Goal: Task Accomplishment & Management: Use online tool/utility

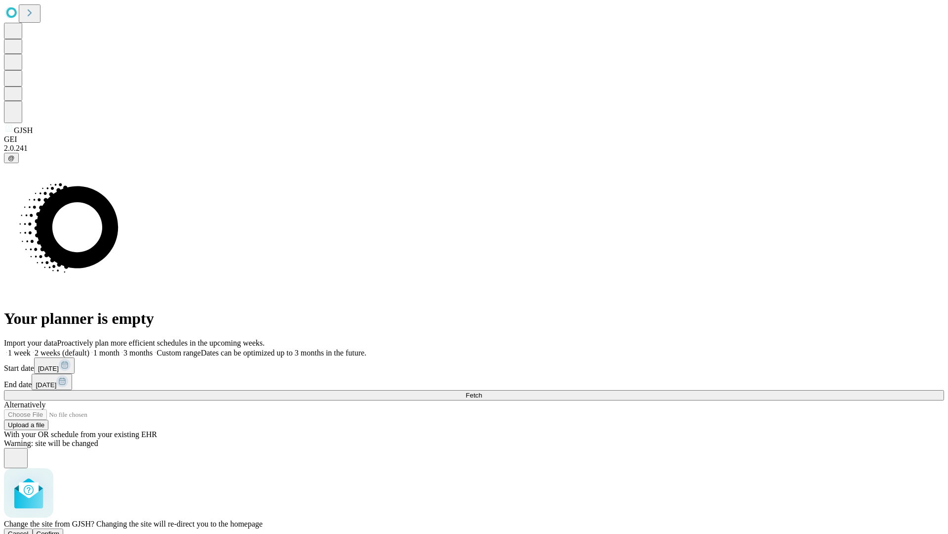
click at [60, 530] on span "Confirm" at bounding box center [48, 533] width 23 height 7
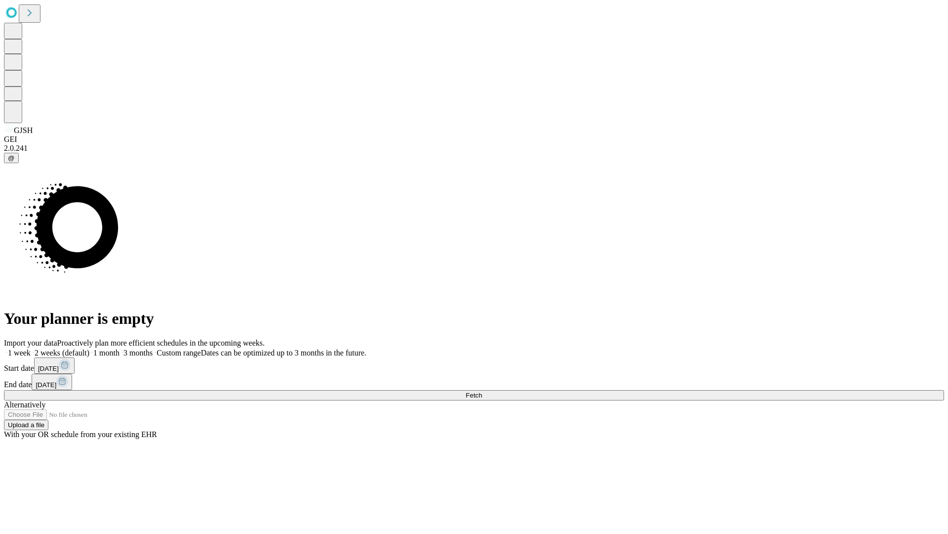
click at [31, 348] on label "1 week" at bounding box center [17, 352] width 27 height 8
click at [482, 391] on span "Fetch" at bounding box center [474, 394] width 16 height 7
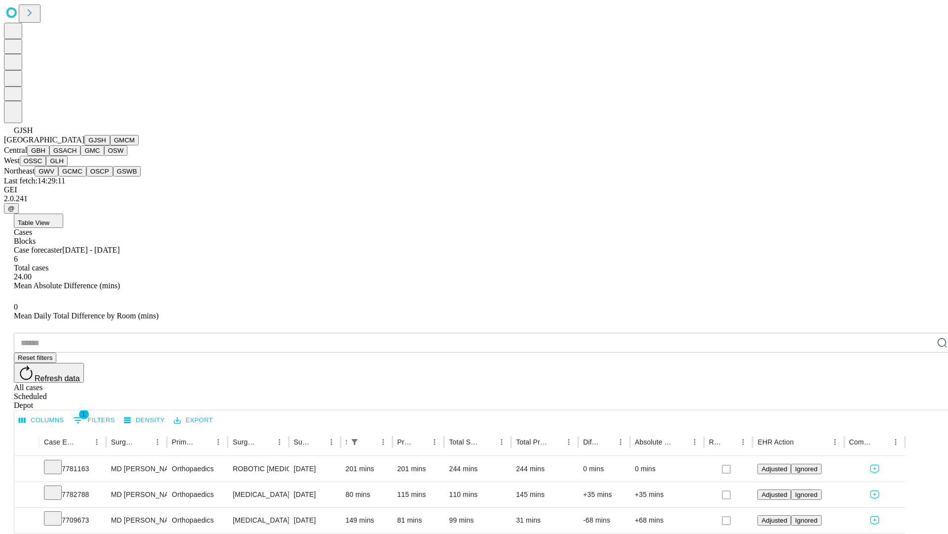
click at [110, 145] on button "GMCM" at bounding box center [124, 140] width 29 height 10
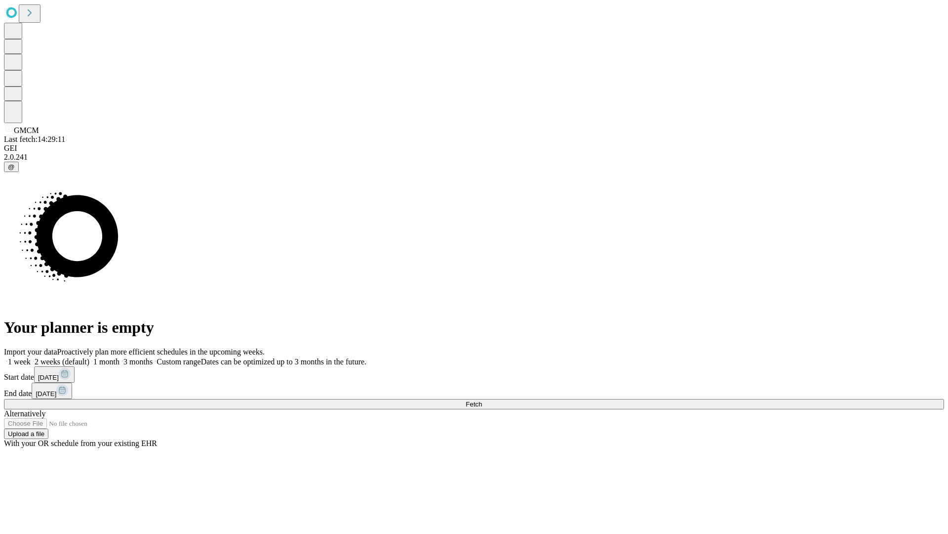
click at [31, 357] on label "1 week" at bounding box center [17, 361] width 27 height 8
click at [482, 400] on span "Fetch" at bounding box center [474, 403] width 16 height 7
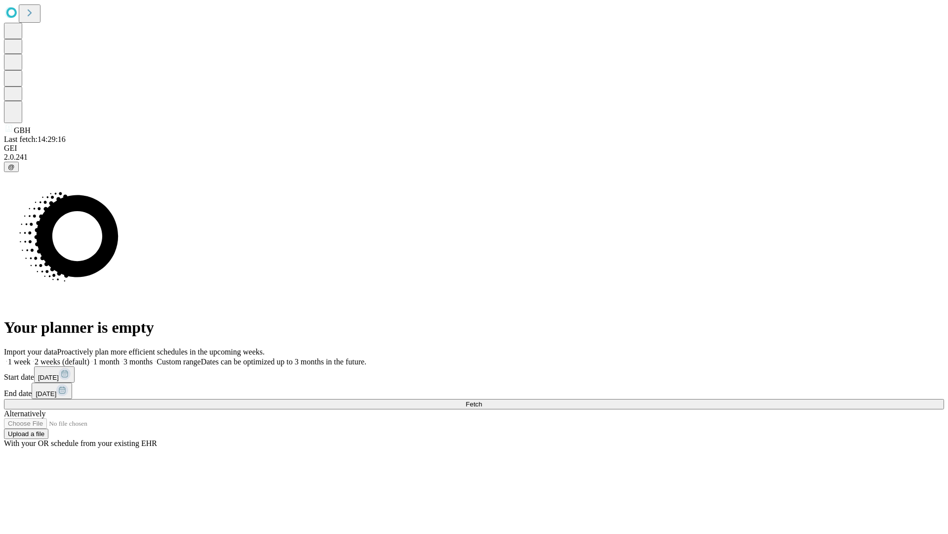
click at [31, 357] on label "1 week" at bounding box center [17, 361] width 27 height 8
click at [482, 400] on span "Fetch" at bounding box center [474, 403] width 16 height 7
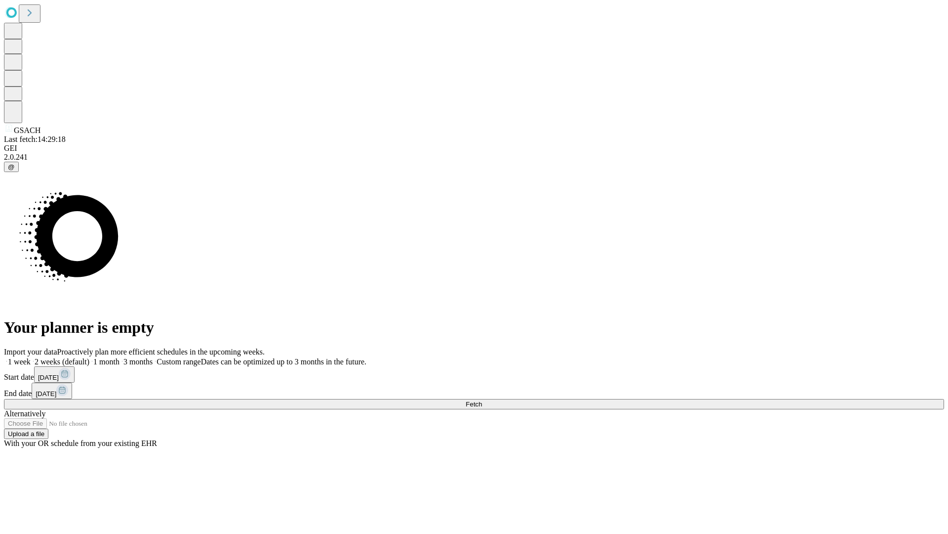
click at [482, 400] on span "Fetch" at bounding box center [474, 403] width 16 height 7
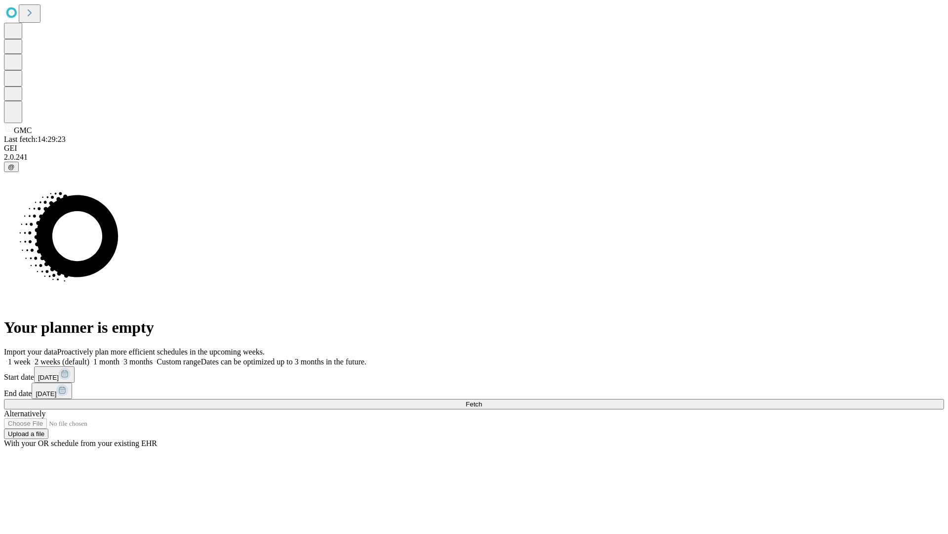
click at [31, 357] on label "1 week" at bounding box center [17, 361] width 27 height 8
click at [482, 400] on span "Fetch" at bounding box center [474, 403] width 16 height 7
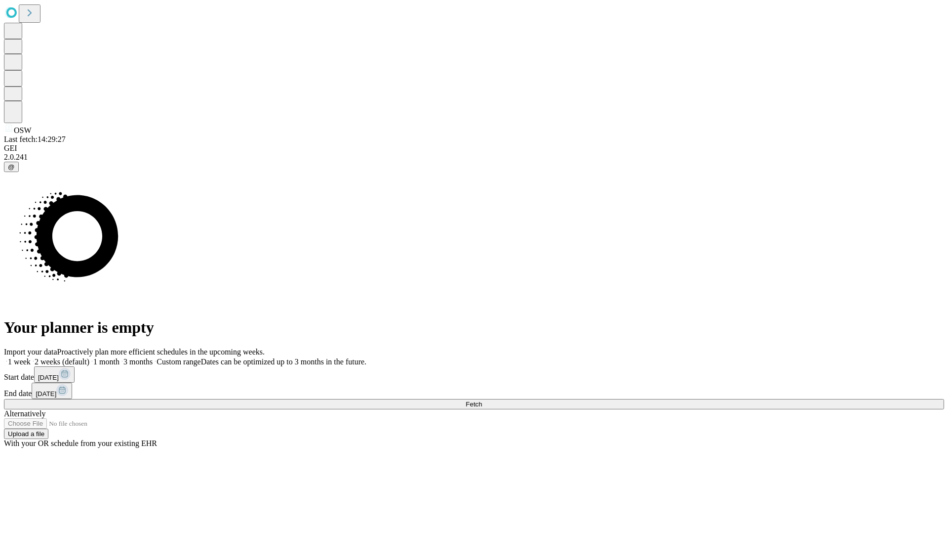
click at [31, 357] on label "1 week" at bounding box center [17, 361] width 27 height 8
click at [482, 400] on span "Fetch" at bounding box center [474, 403] width 16 height 7
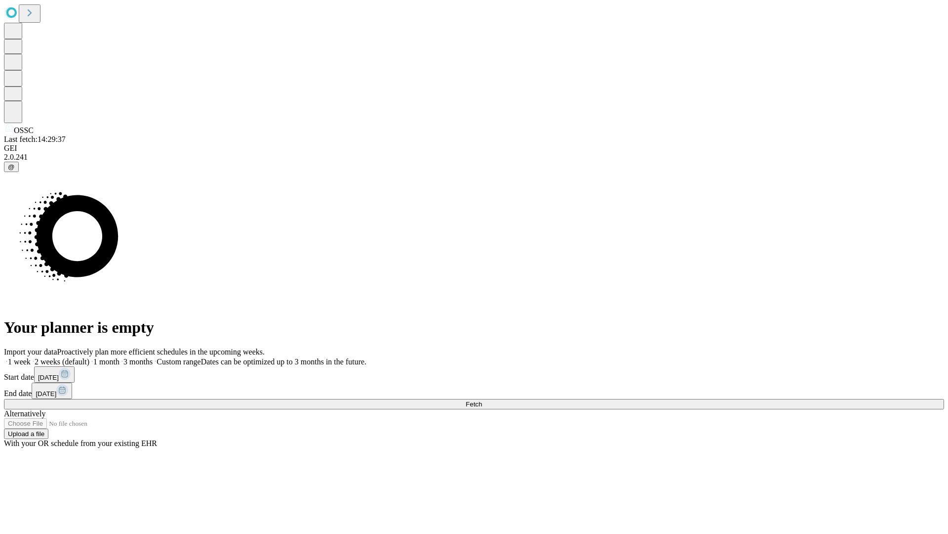
click at [31, 357] on label "1 week" at bounding box center [17, 361] width 27 height 8
click at [482, 400] on span "Fetch" at bounding box center [474, 403] width 16 height 7
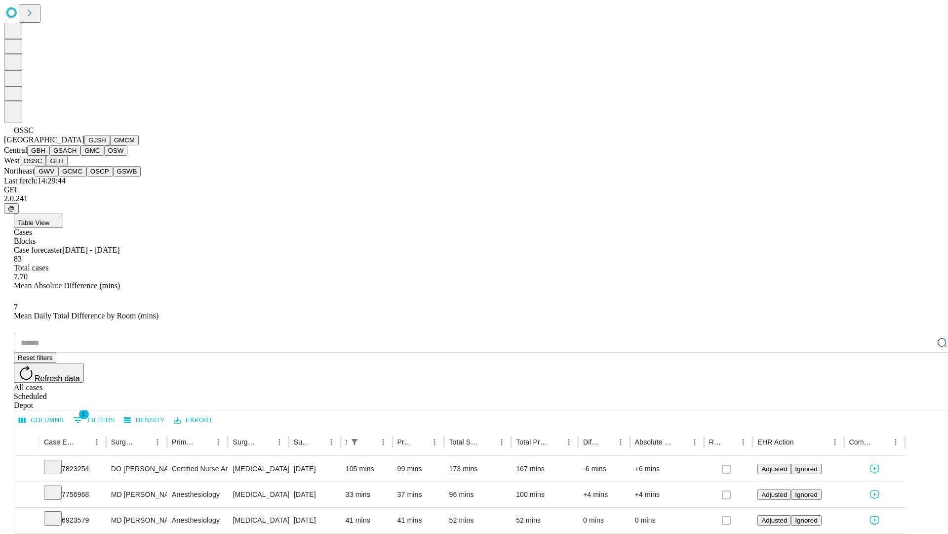
click at [67, 166] on button "GLH" at bounding box center [56, 161] width 21 height 10
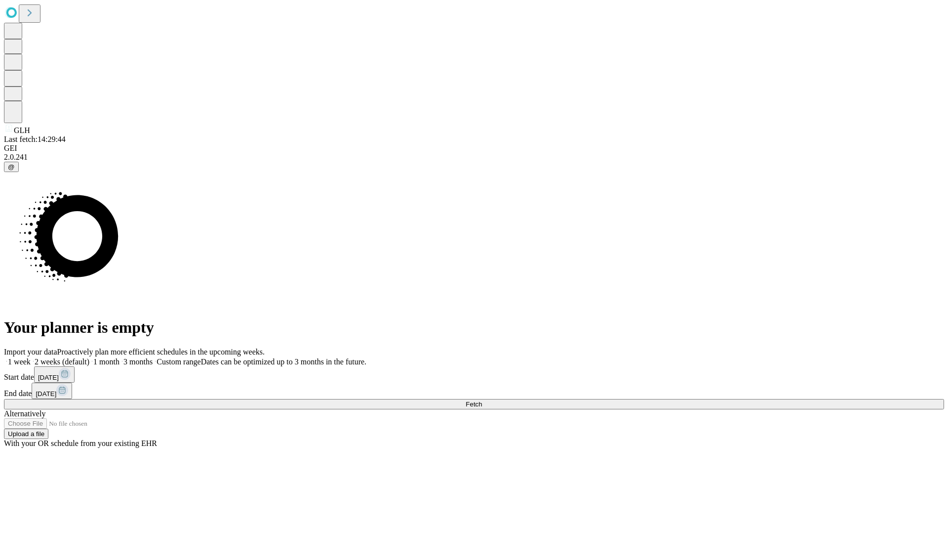
click at [31, 357] on label "1 week" at bounding box center [17, 361] width 27 height 8
click at [482, 400] on span "Fetch" at bounding box center [474, 403] width 16 height 7
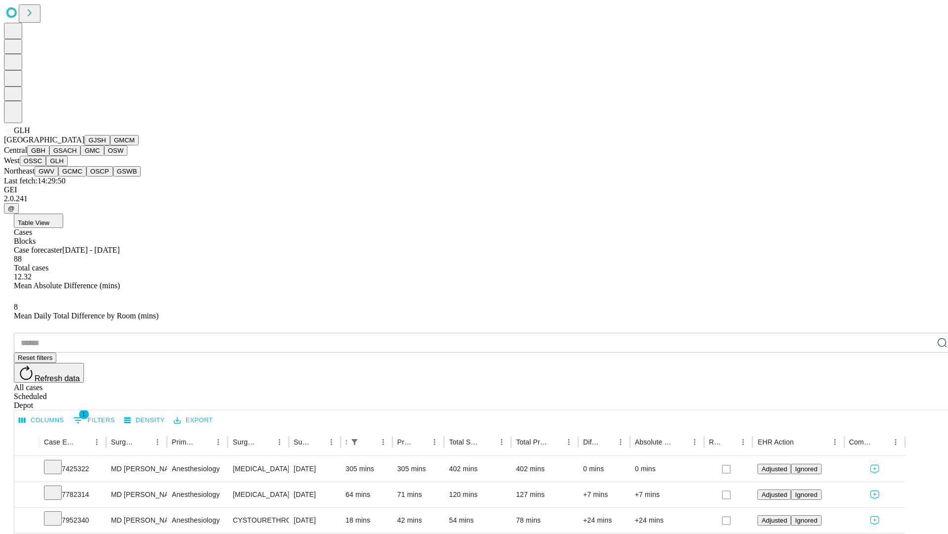
click at [58, 176] on button "GWV" at bounding box center [47, 171] width 24 height 10
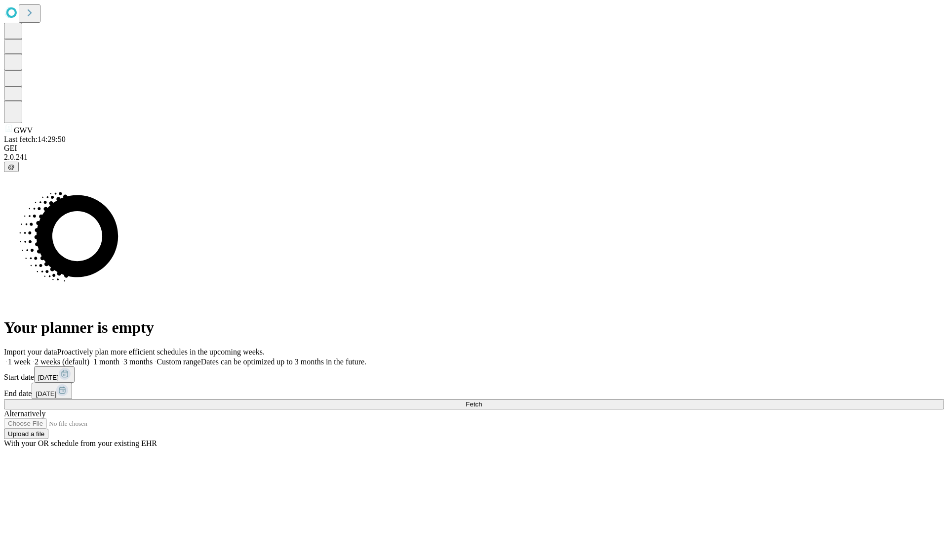
click at [31, 357] on label "1 week" at bounding box center [17, 361] width 27 height 8
click at [482, 400] on span "Fetch" at bounding box center [474, 403] width 16 height 7
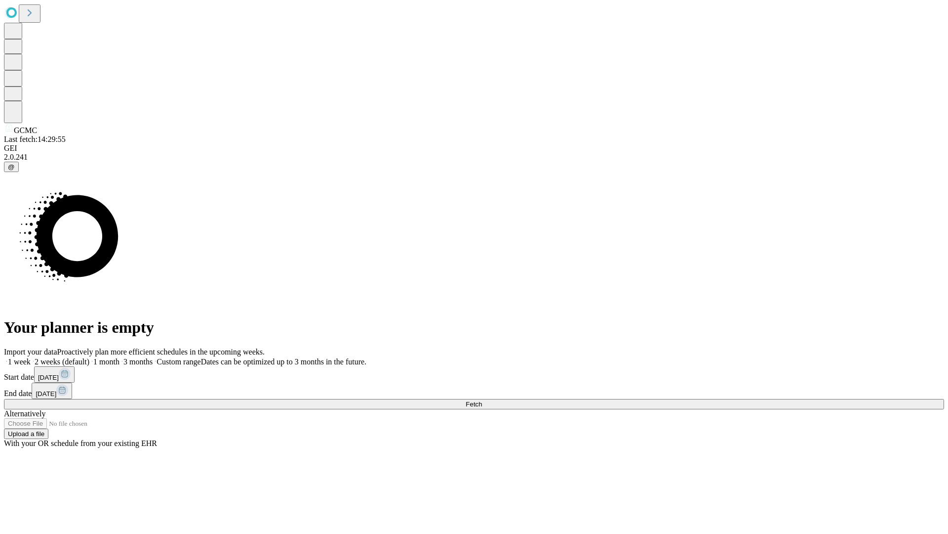
click at [31, 357] on label "1 week" at bounding box center [17, 361] width 27 height 8
click at [482, 400] on span "Fetch" at bounding box center [474, 403] width 16 height 7
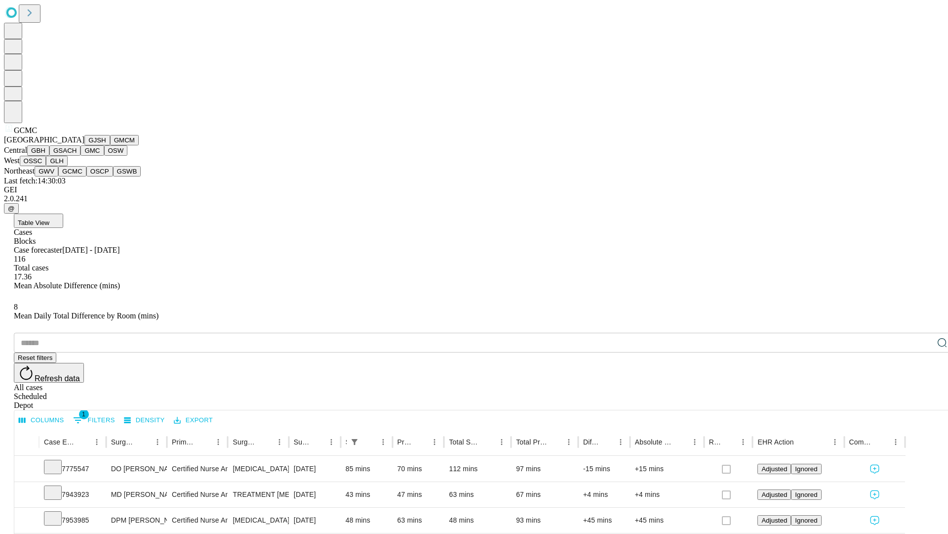
click at [86, 176] on button "OSCP" at bounding box center [99, 171] width 27 height 10
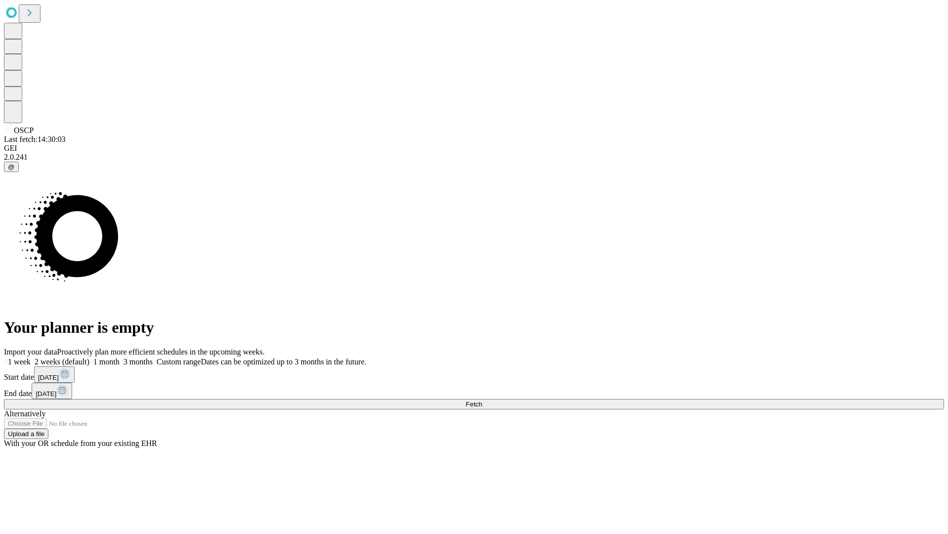
click at [482, 400] on span "Fetch" at bounding box center [474, 403] width 16 height 7
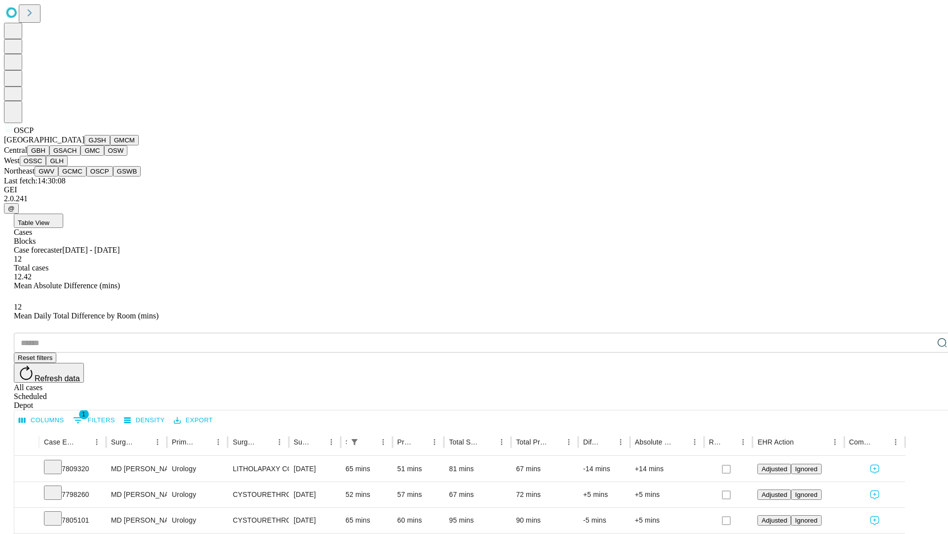
click at [113, 176] on button "GSWB" at bounding box center [127, 171] width 28 height 10
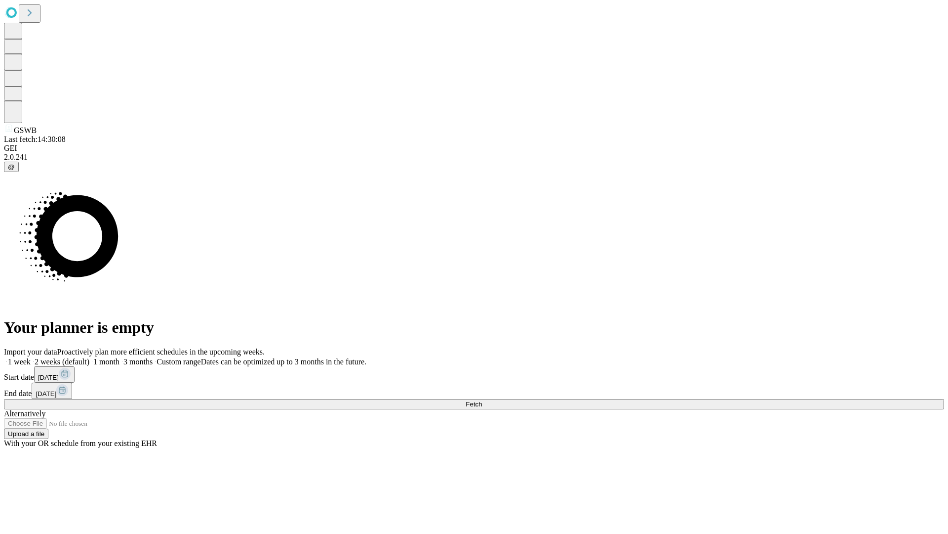
click at [31, 357] on label "1 week" at bounding box center [17, 361] width 27 height 8
click at [482, 400] on span "Fetch" at bounding box center [474, 403] width 16 height 7
